Goal: Task Accomplishment & Management: Complete application form

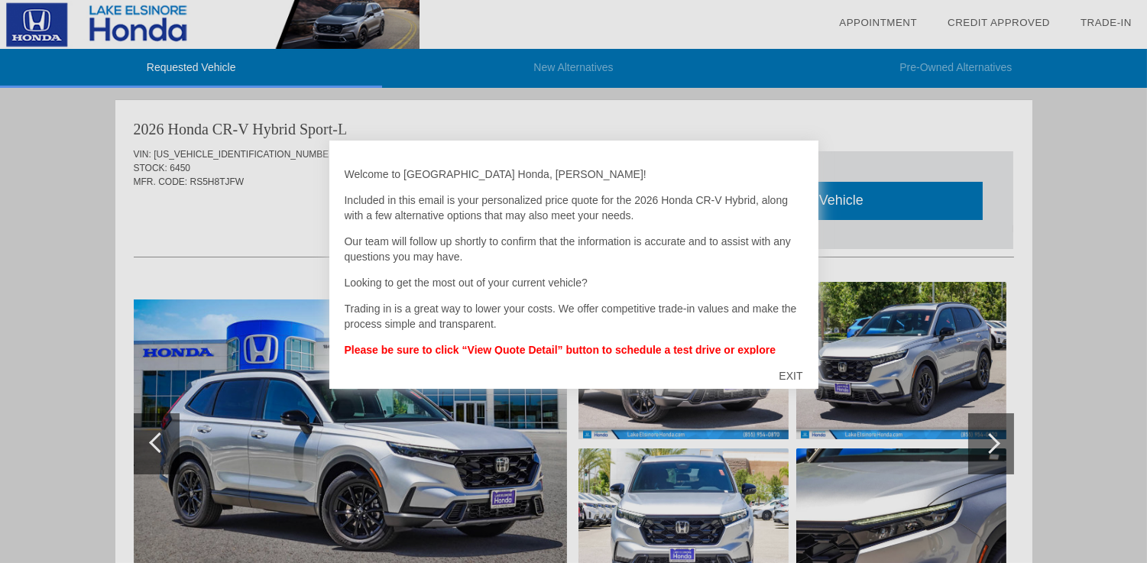
click at [795, 373] on div "EXIT" at bounding box center [790, 376] width 54 height 46
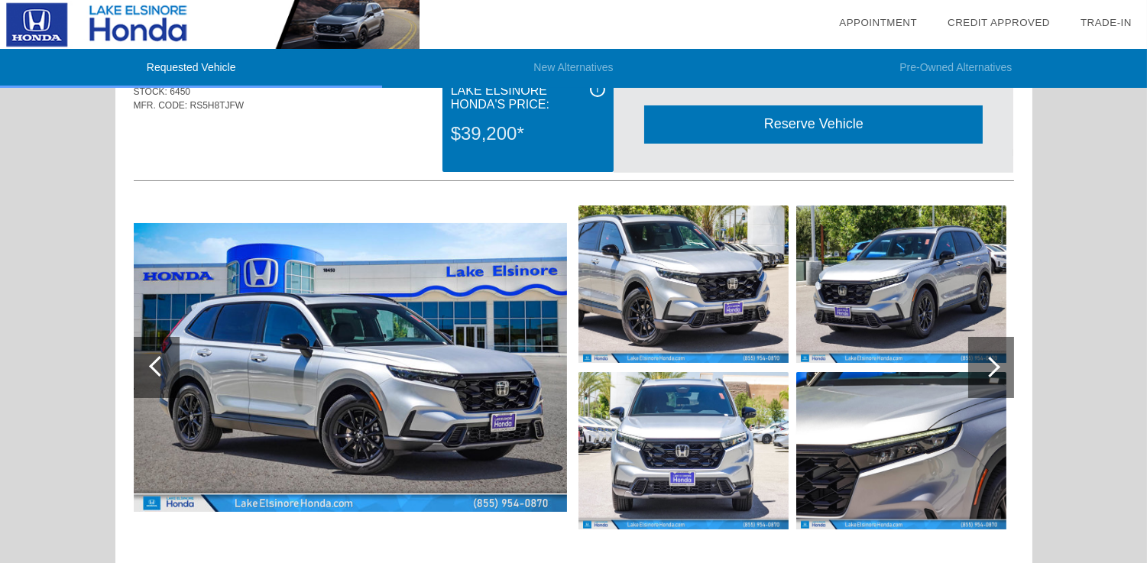
scroll to position [152, 0]
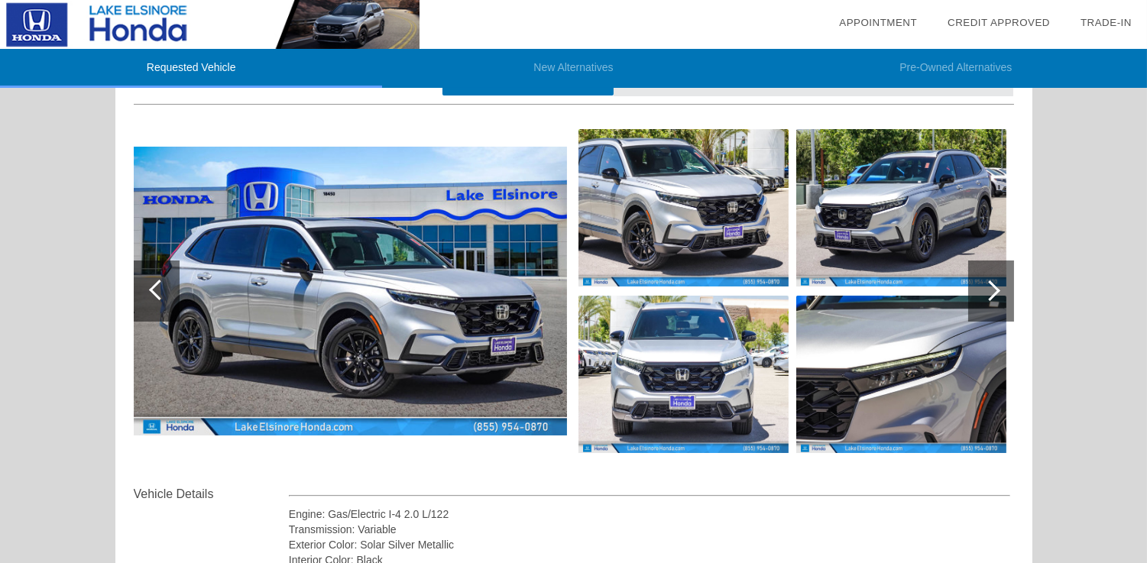
click at [994, 287] on div at bounding box center [989, 290] width 21 height 21
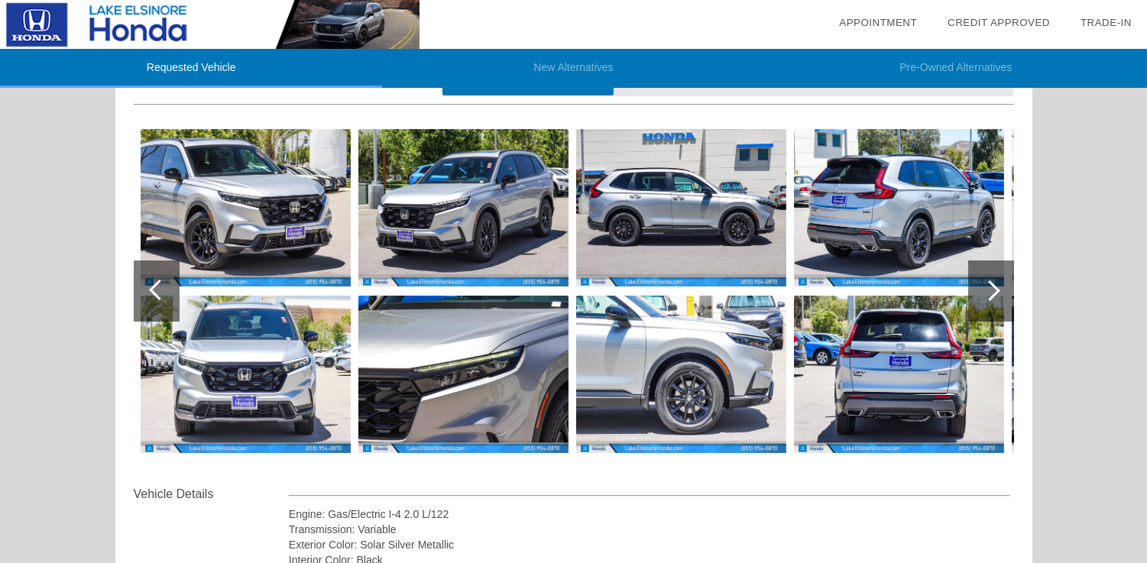
click at [994, 287] on div at bounding box center [989, 290] width 21 height 21
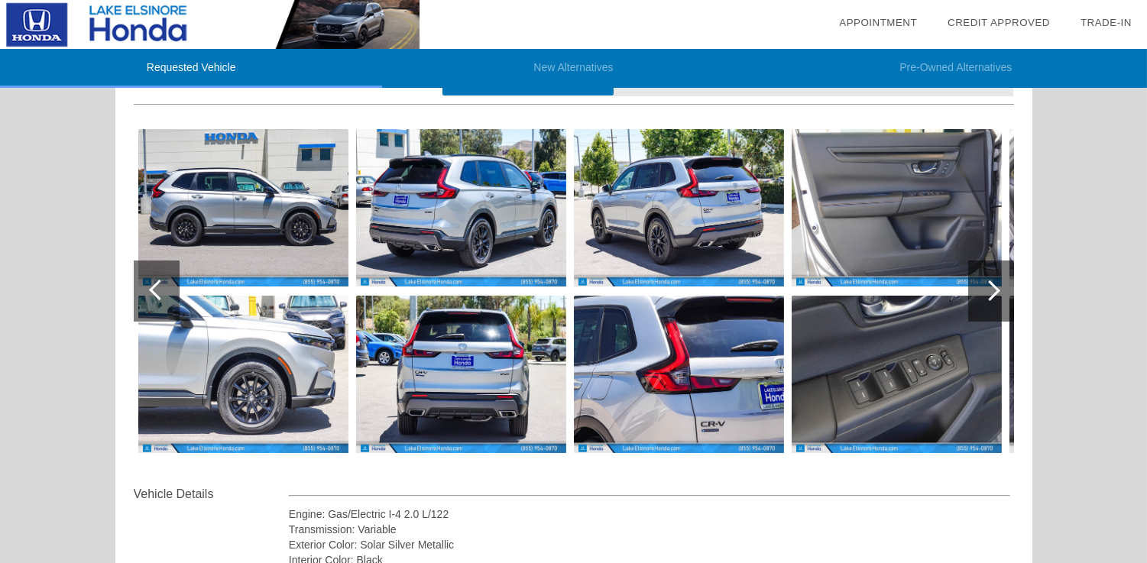
click at [994, 287] on div at bounding box center [989, 290] width 21 height 21
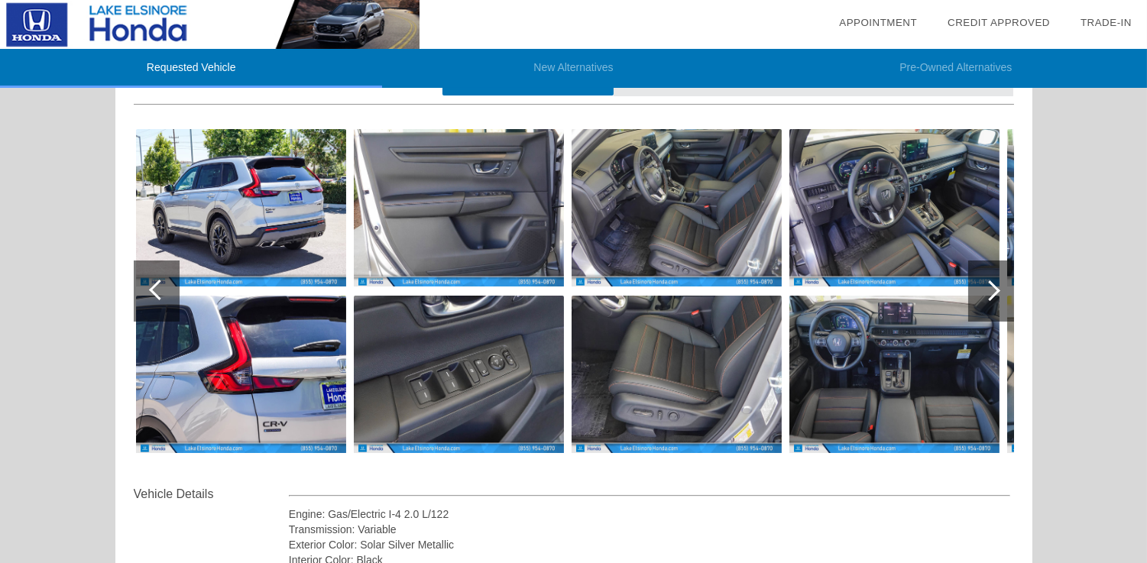
click at [994, 287] on div at bounding box center [989, 290] width 21 height 21
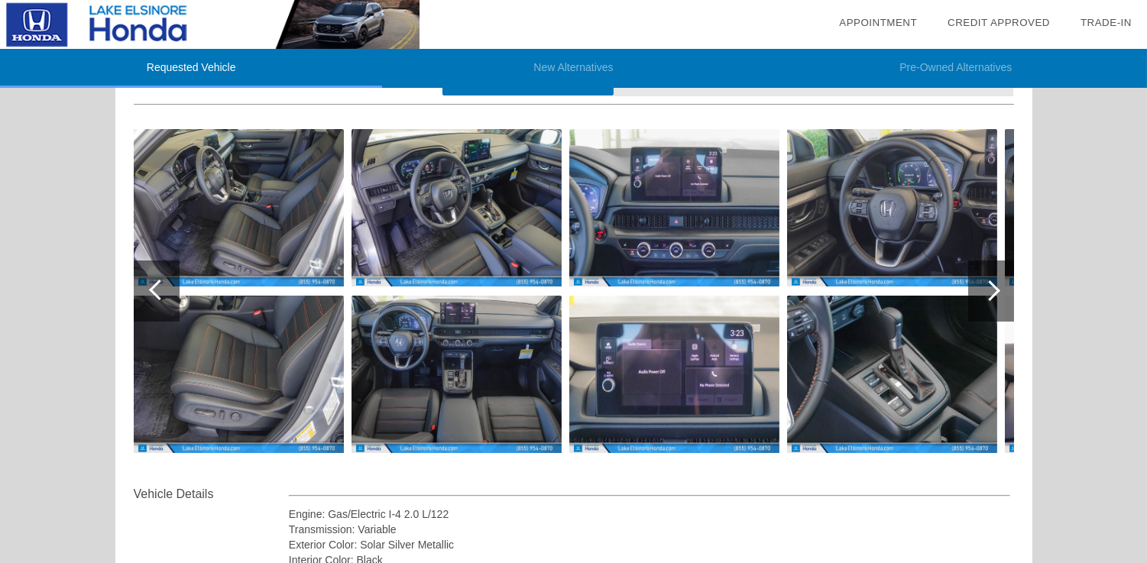
click at [994, 287] on div at bounding box center [989, 290] width 21 height 21
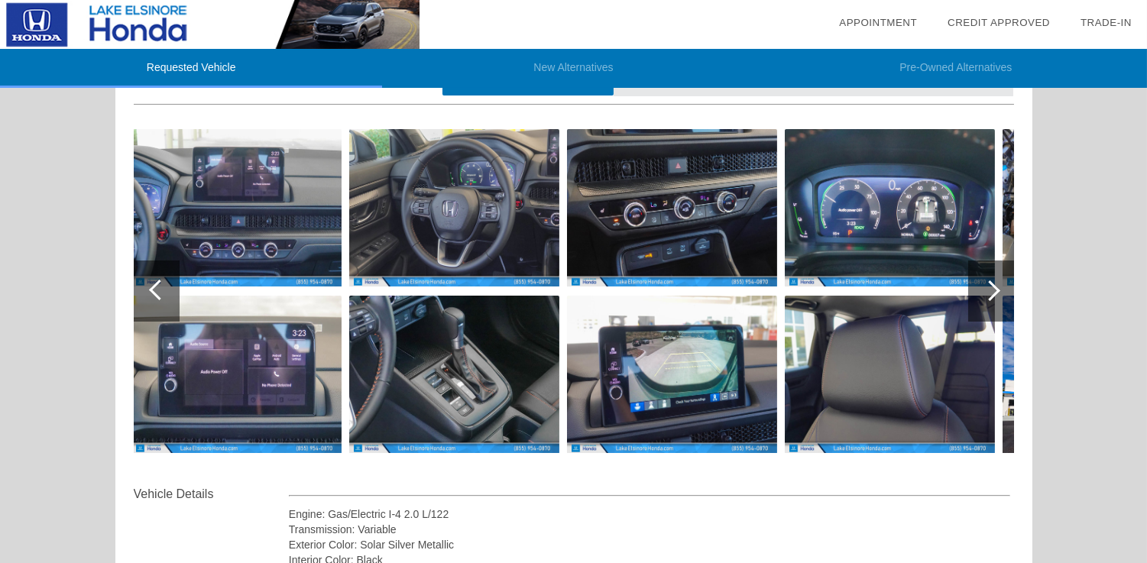
click at [994, 287] on div at bounding box center [989, 290] width 21 height 21
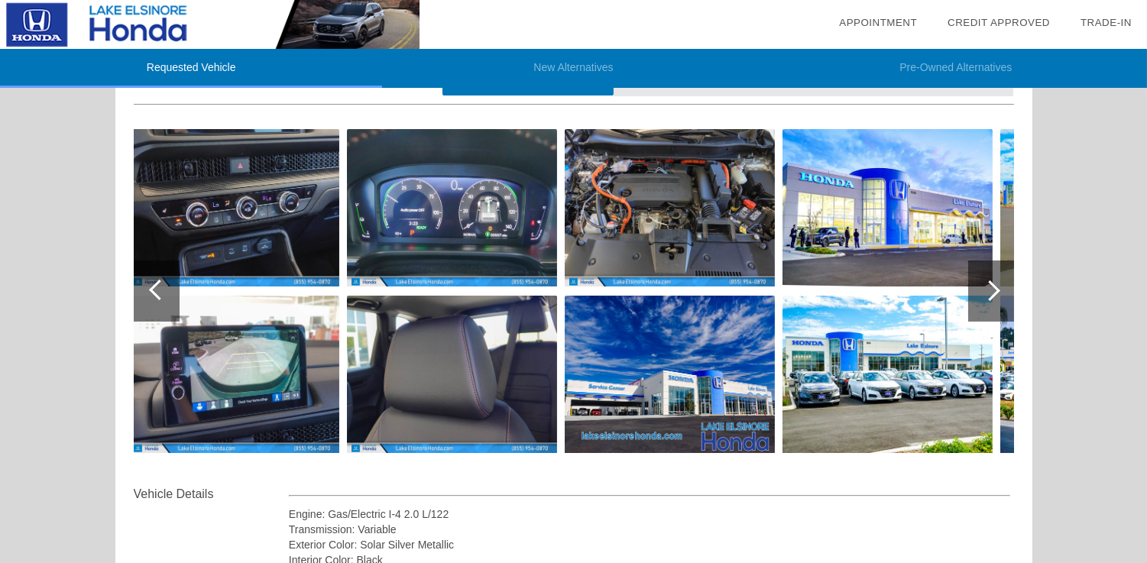
click at [994, 287] on div at bounding box center [989, 290] width 21 height 21
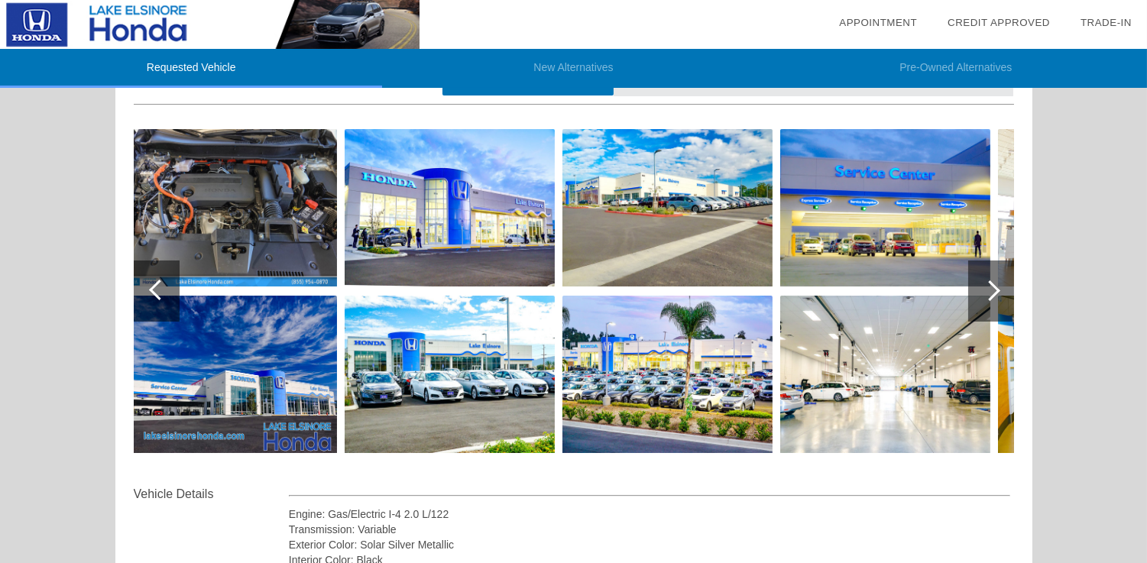
click at [994, 287] on div at bounding box center [989, 290] width 21 height 21
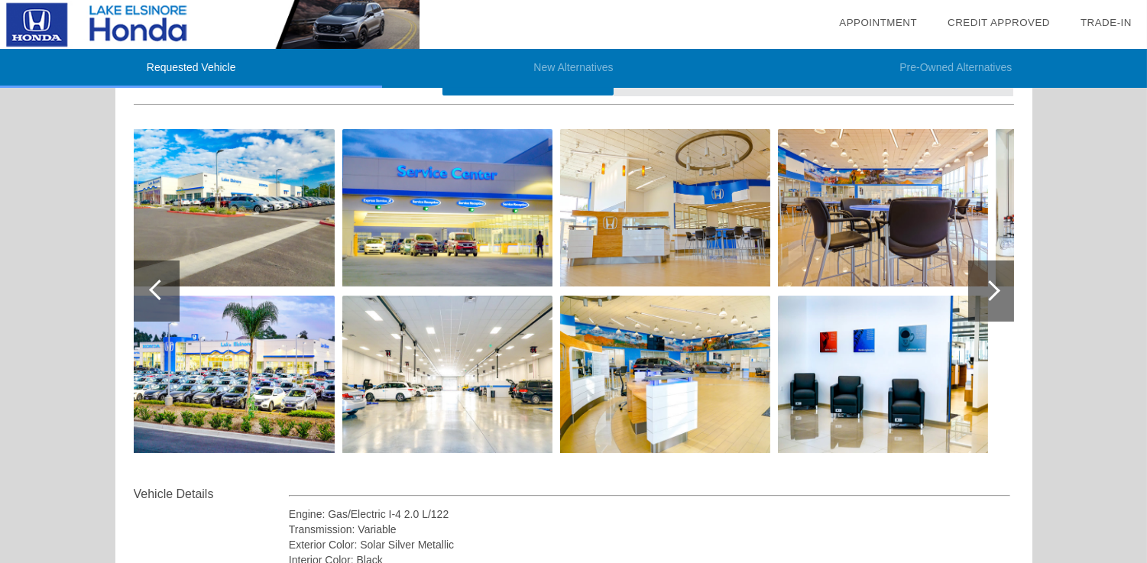
click at [994, 287] on div at bounding box center [989, 290] width 21 height 21
